Goal: Transaction & Acquisition: Purchase product/service

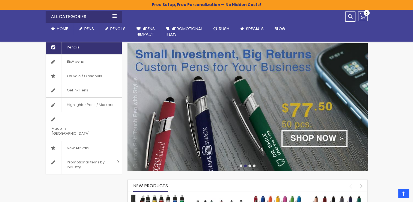
scroll to position [91, 0]
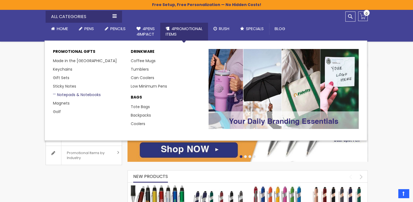
click at [95, 93] on link "Notepads & Notebooks" at bounding box center [77, 94] width 48 height 5
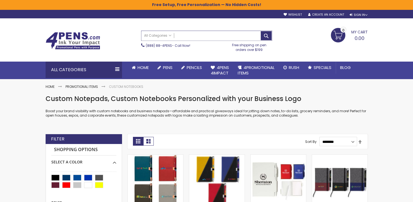
click at [194, 34] on input "Search" at bounding box center [206, 36] width 131 height 10
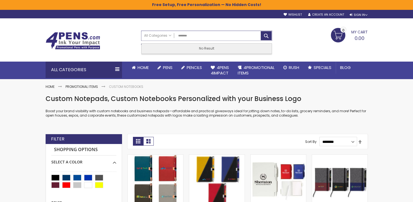
type input "********"
